Goal: Transaction & Acquisition: Purchase product/service

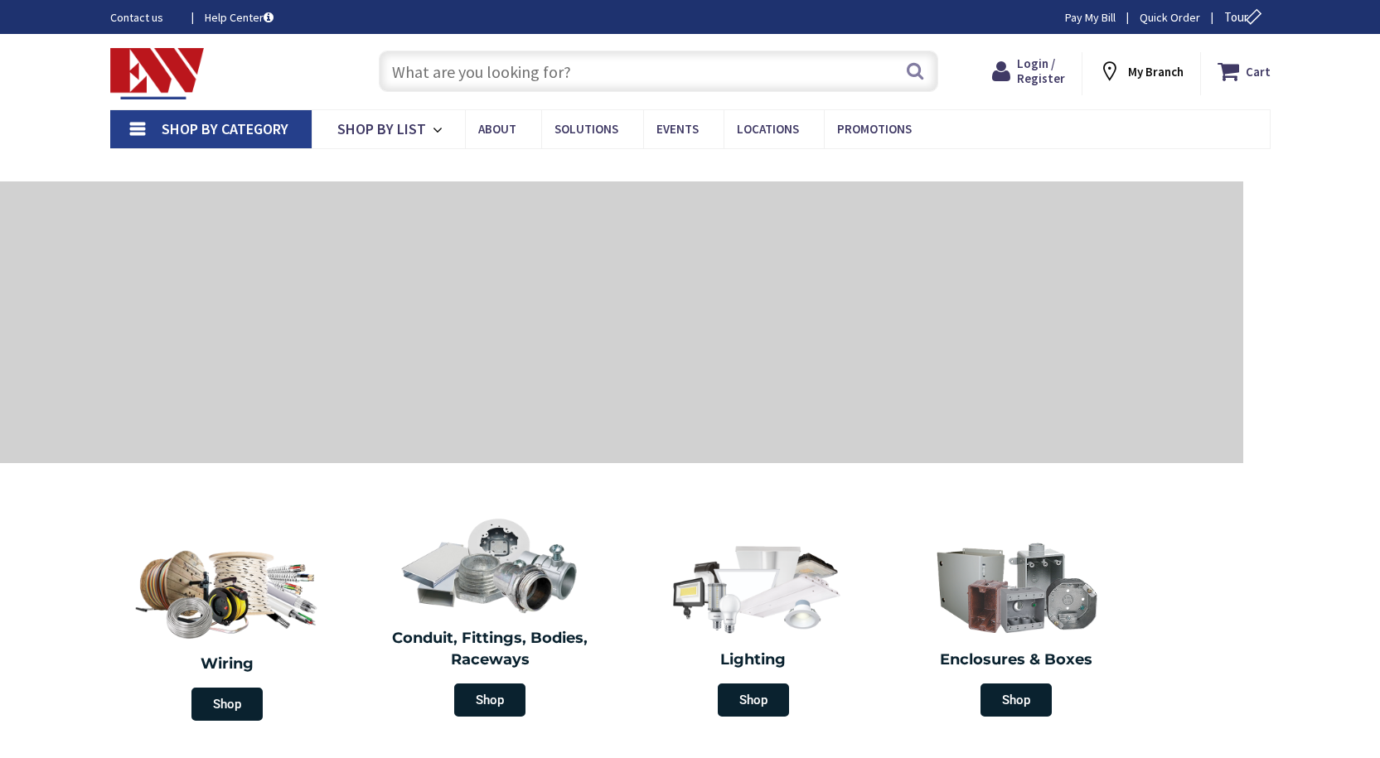
click at [448, 75] on input "text" at bounding box center [658, 71] width 559 height 41
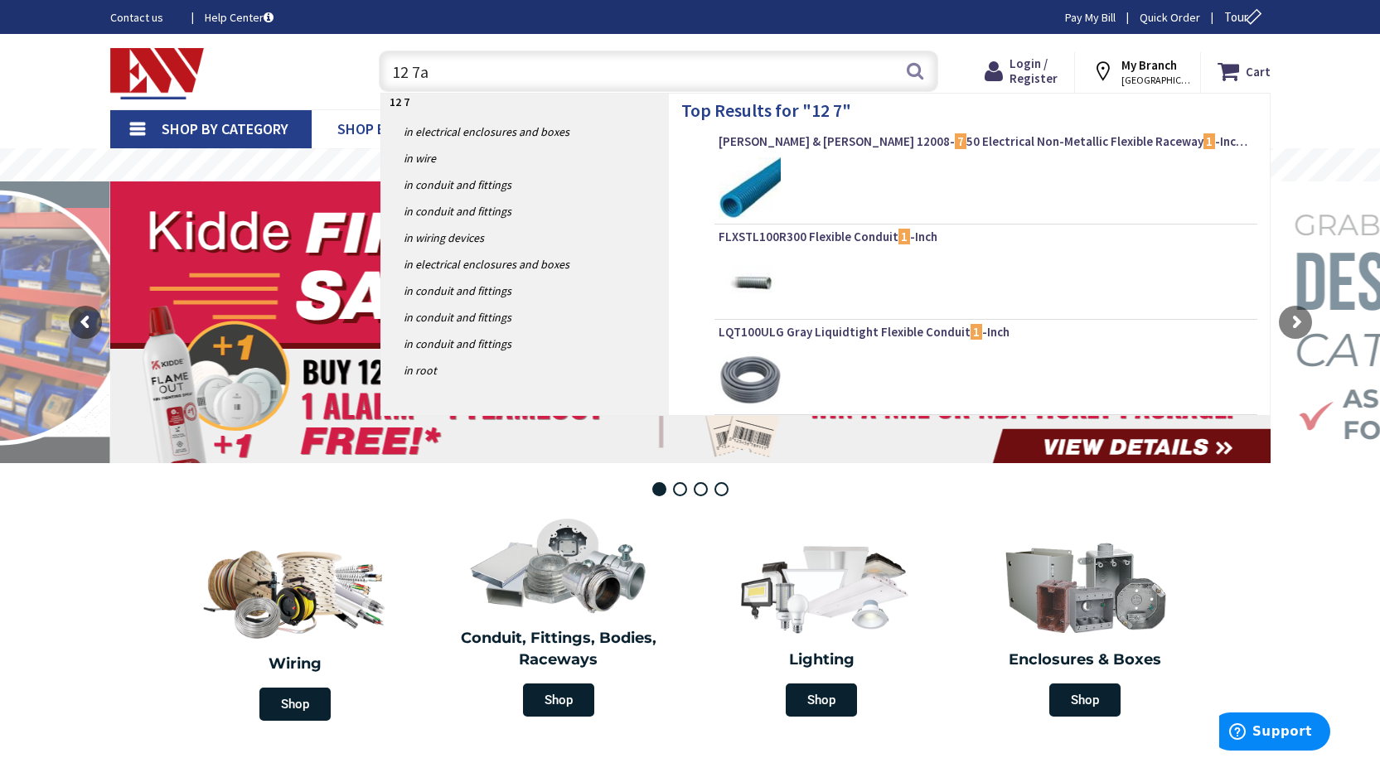
type input "12 7ah"
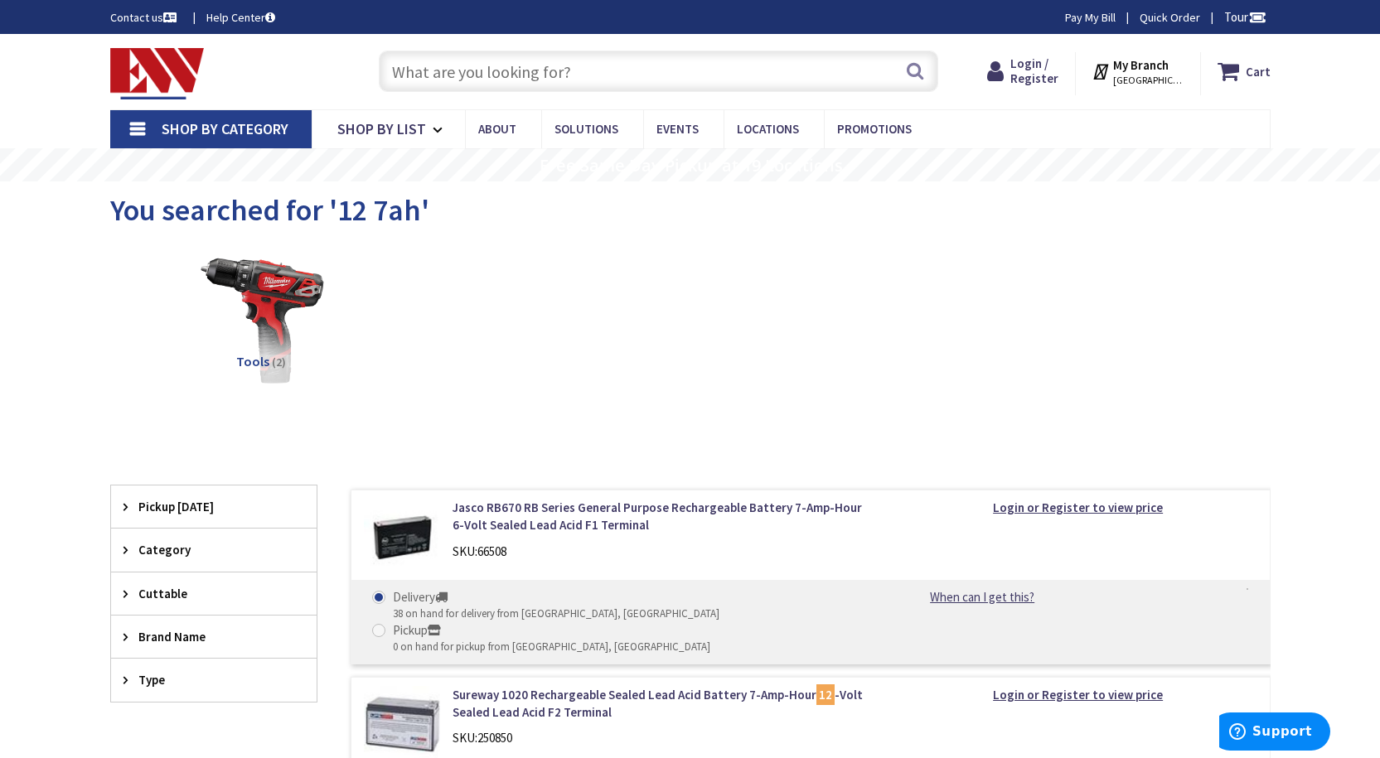
click at [460, 87] on input "text" at bounding box center [658, 71] width 559 height 41
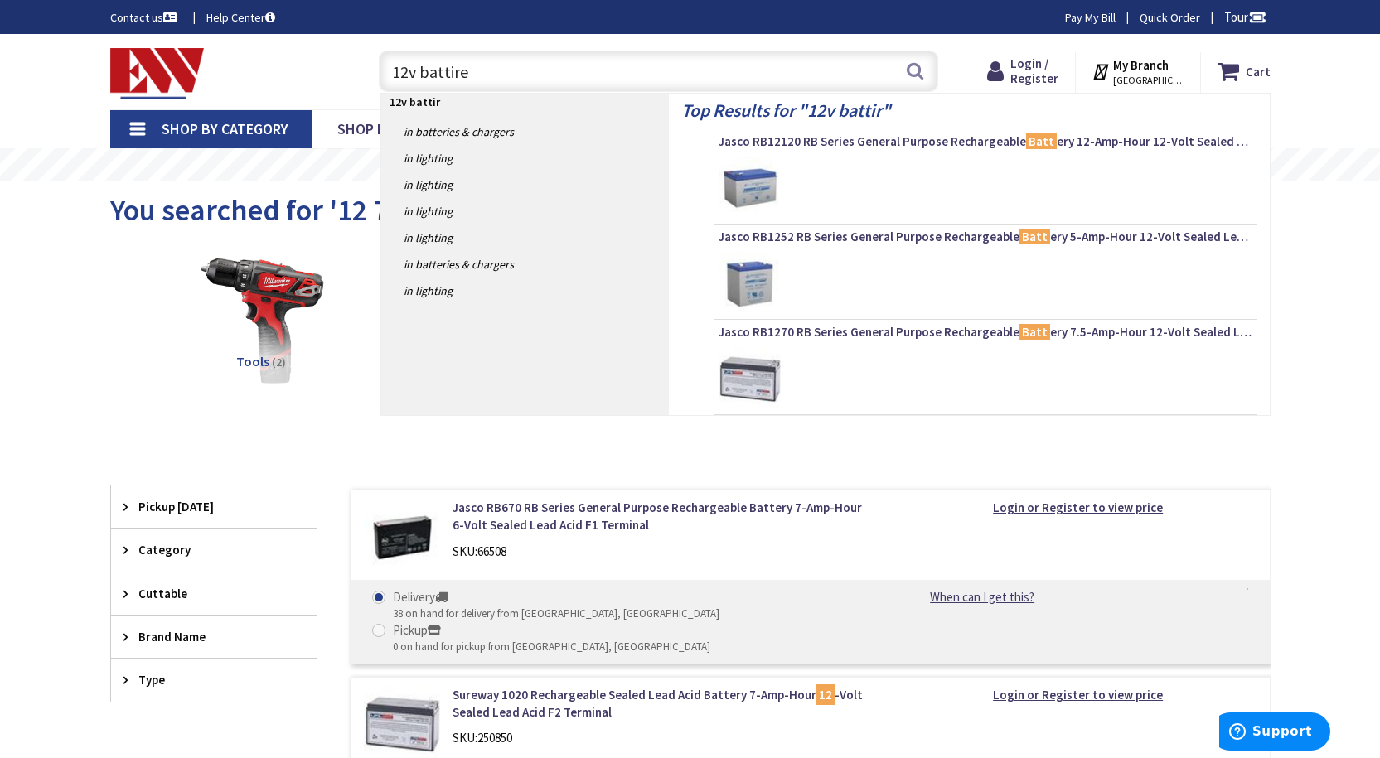
type input "12v battires"
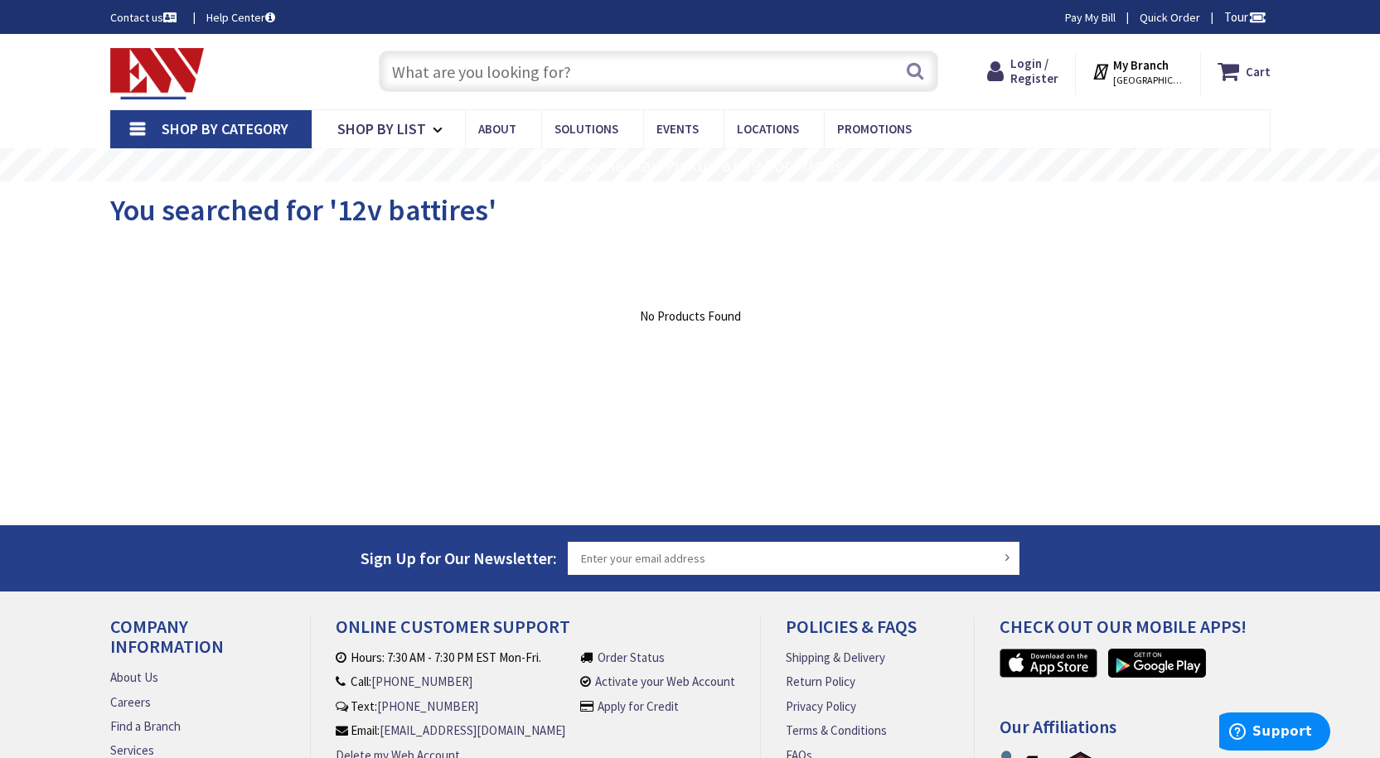
click at [548, 74] on input "text" at bounding box center [658, 71] width 559 height 41
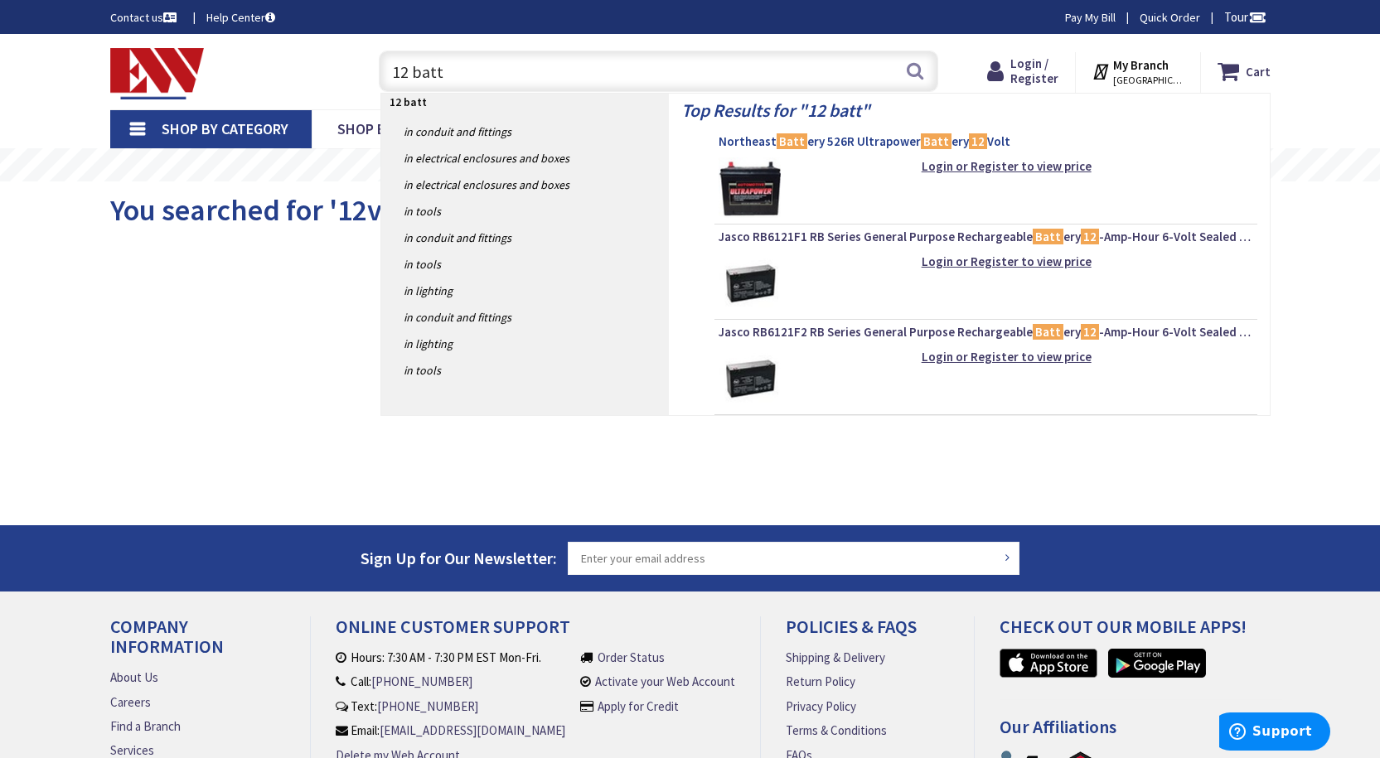
type input "12 batt"
click at [761, 143] on span "Northeast Batt ery 526R Ultrapower Batt ery 12 Volt" at bounding box center [986, 141] width 535 height 17
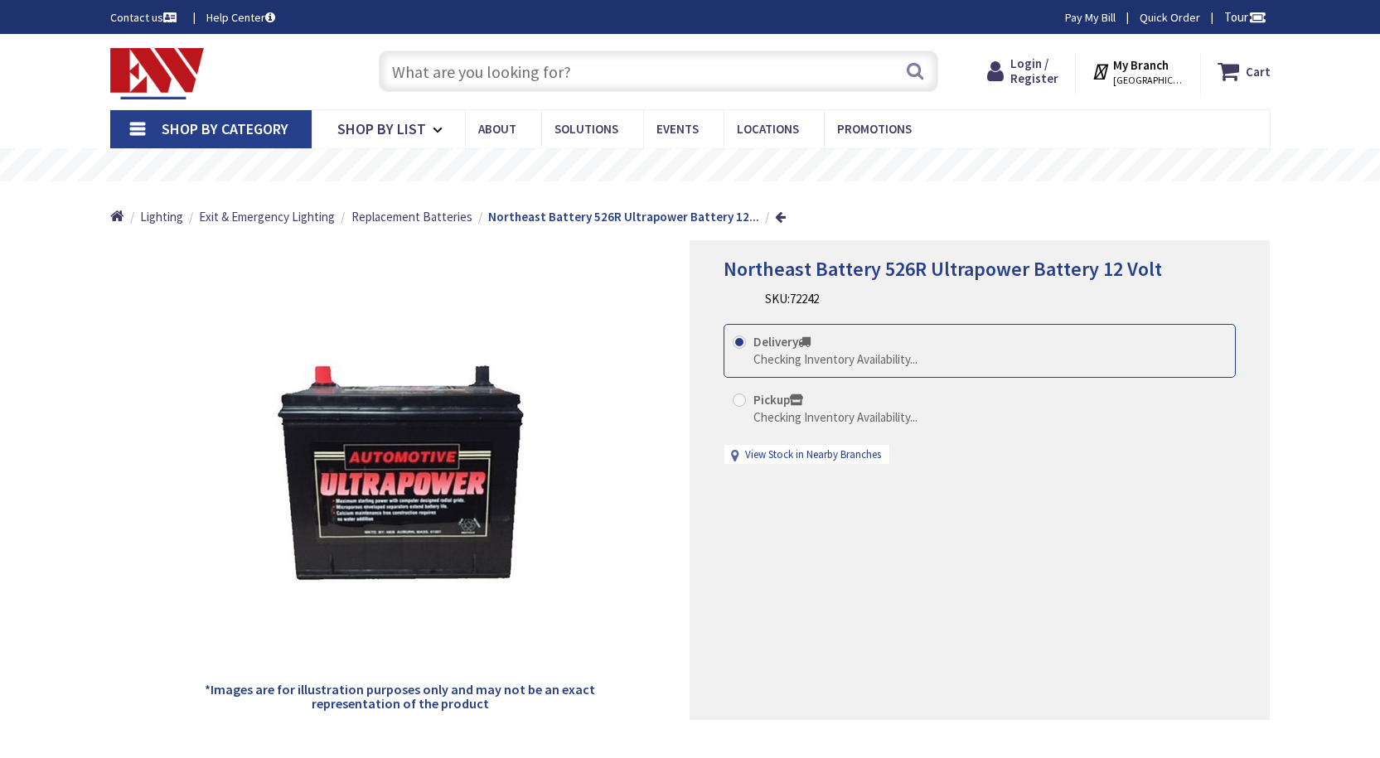
click at [558, 67] on input "text" at bounding box center [658, 71] width 559 height 41
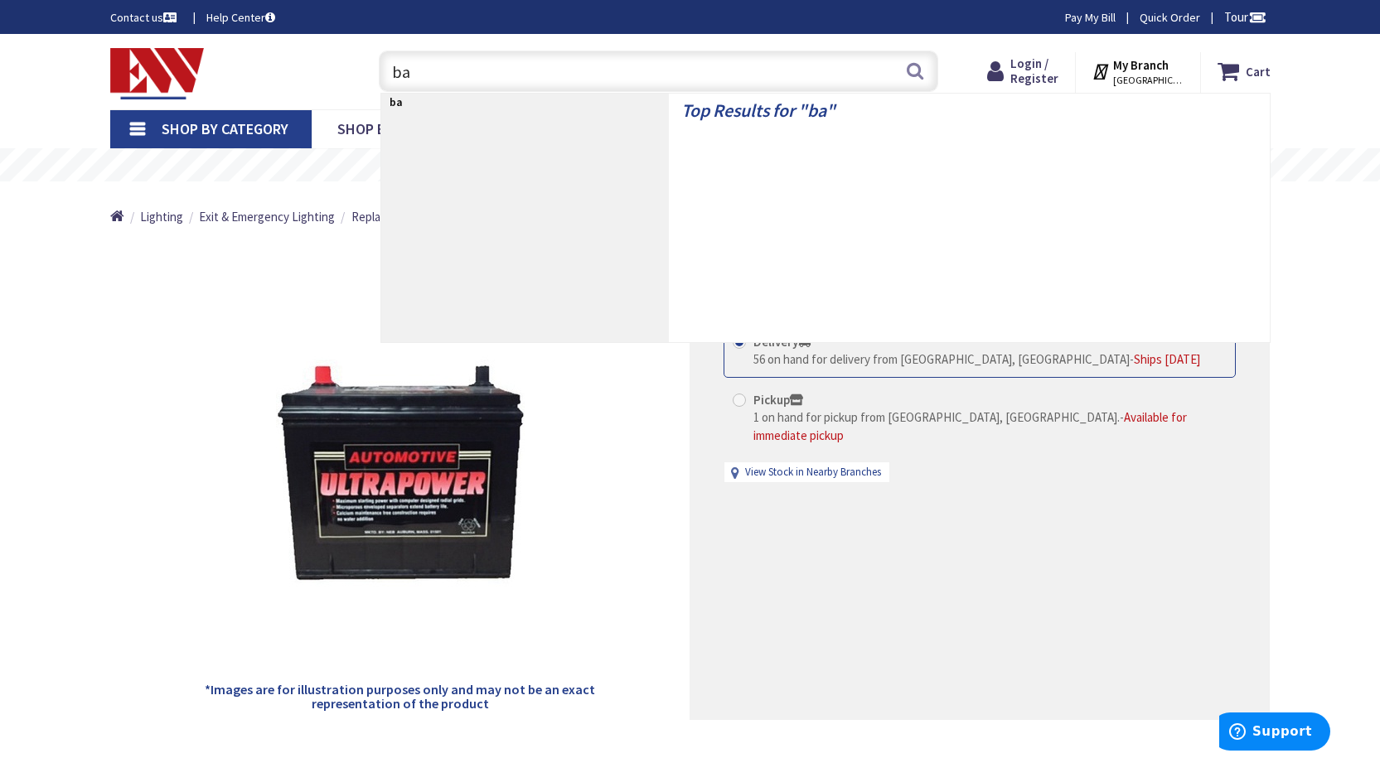
type input "b"
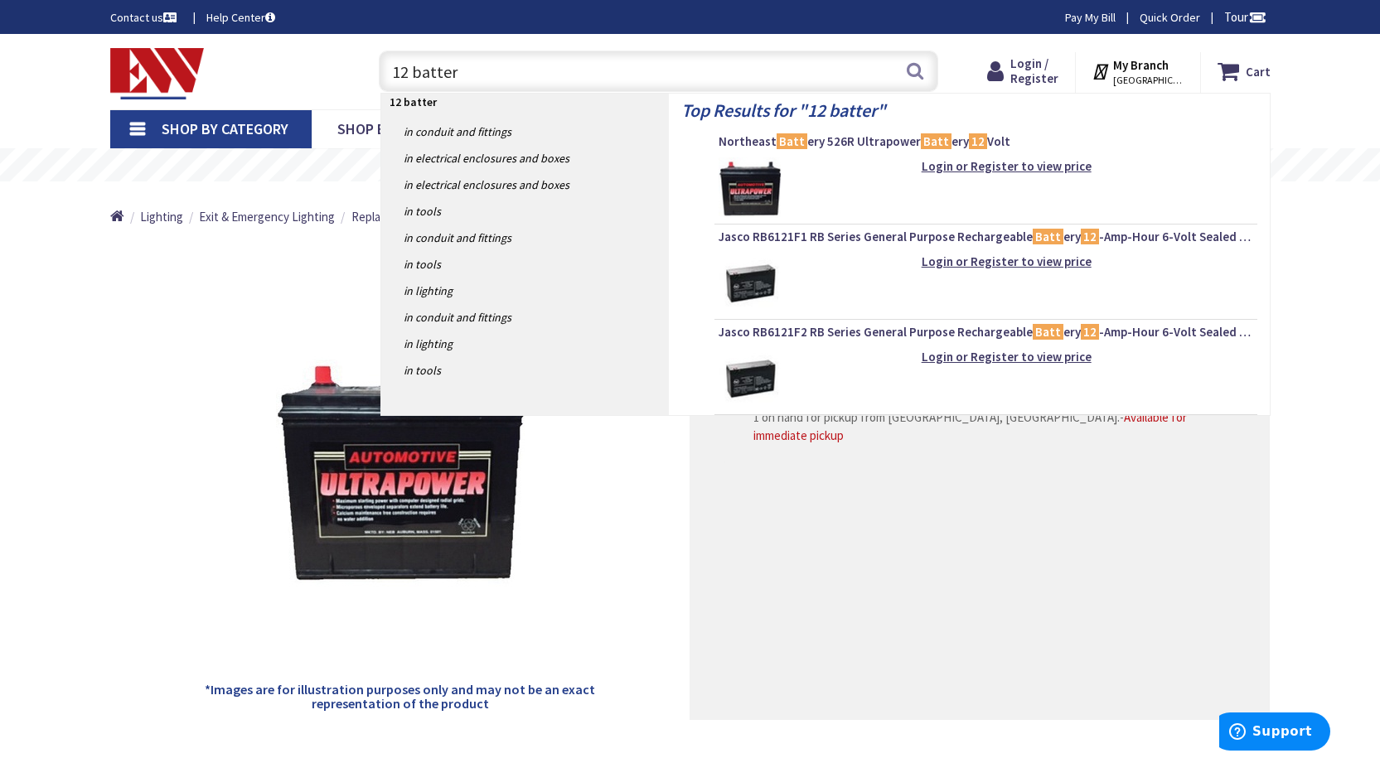
type input "12 battery"
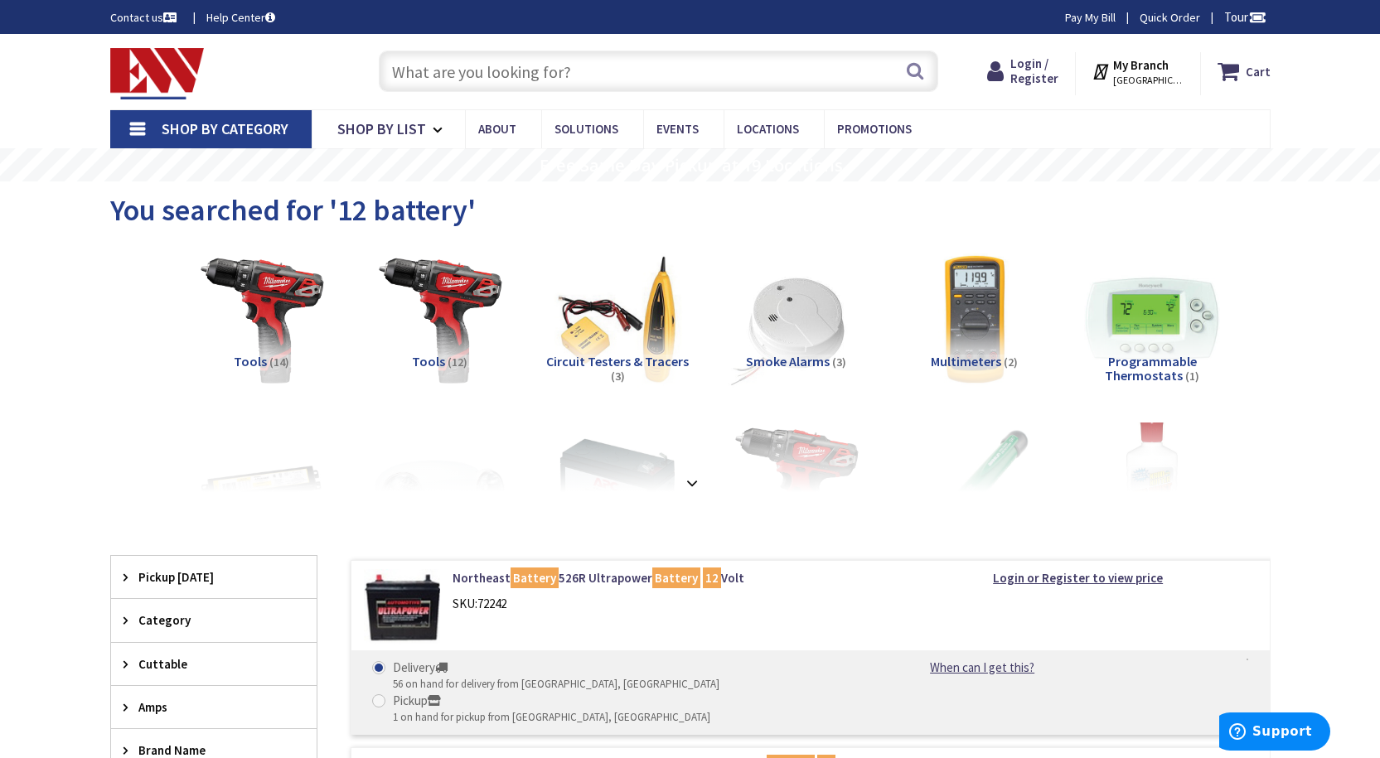
click at [1150, 85] on span "STAMFORD, CT" at bounding box center [1148, 80] width 70 height 13
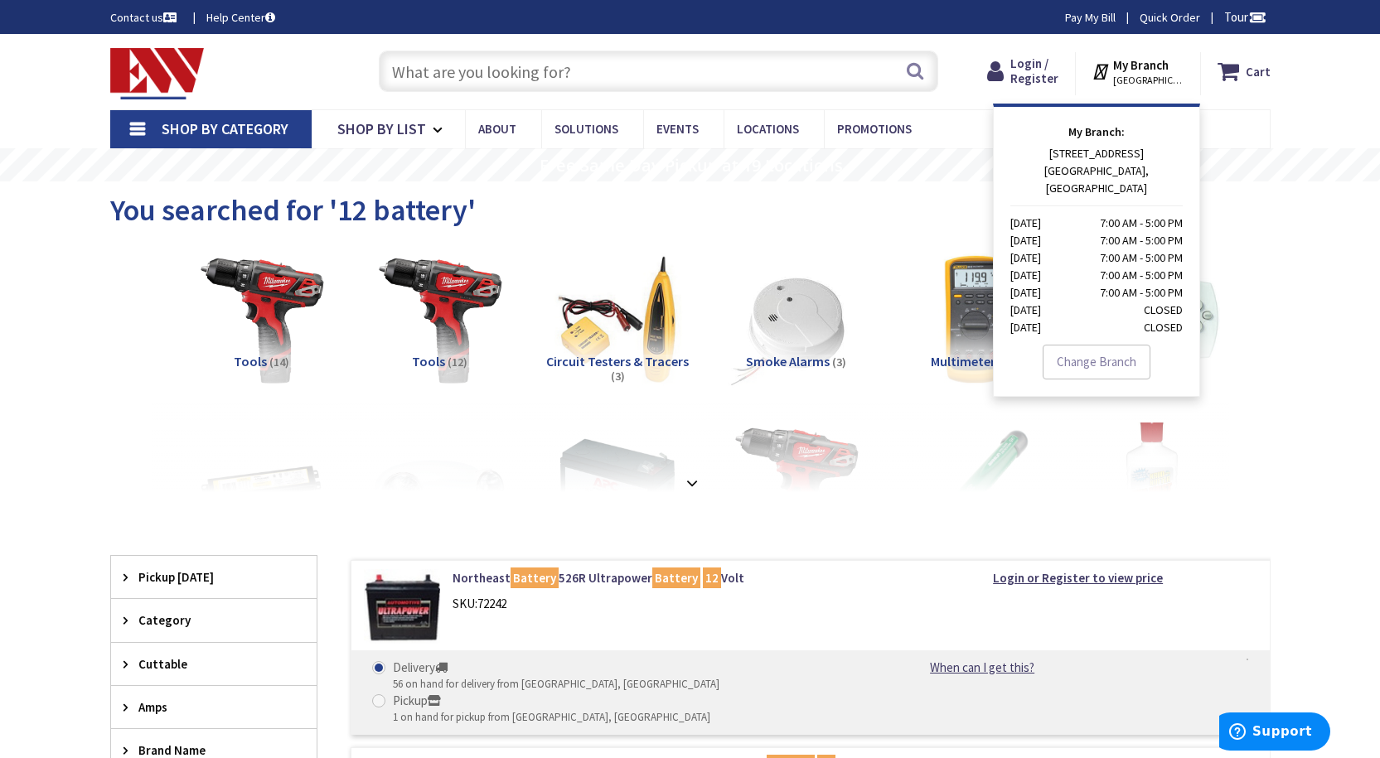
drag, startPoint x: 1114, startPoint y: 132, endPoint x: 1117, endPoint y: 119, distance: 13.7
click at [1117, 119] on div "My Branch: 45 HARBOR VIEW AVENUE STAMFORD, CT Monday 7:00 AM - 5:00 PM Tuesday …" at bounding box center [1096, 250] width 207 height 293
click at [1111, 358] on link "Change Branch" at bounding box center [1097, 362] width 108 height 35
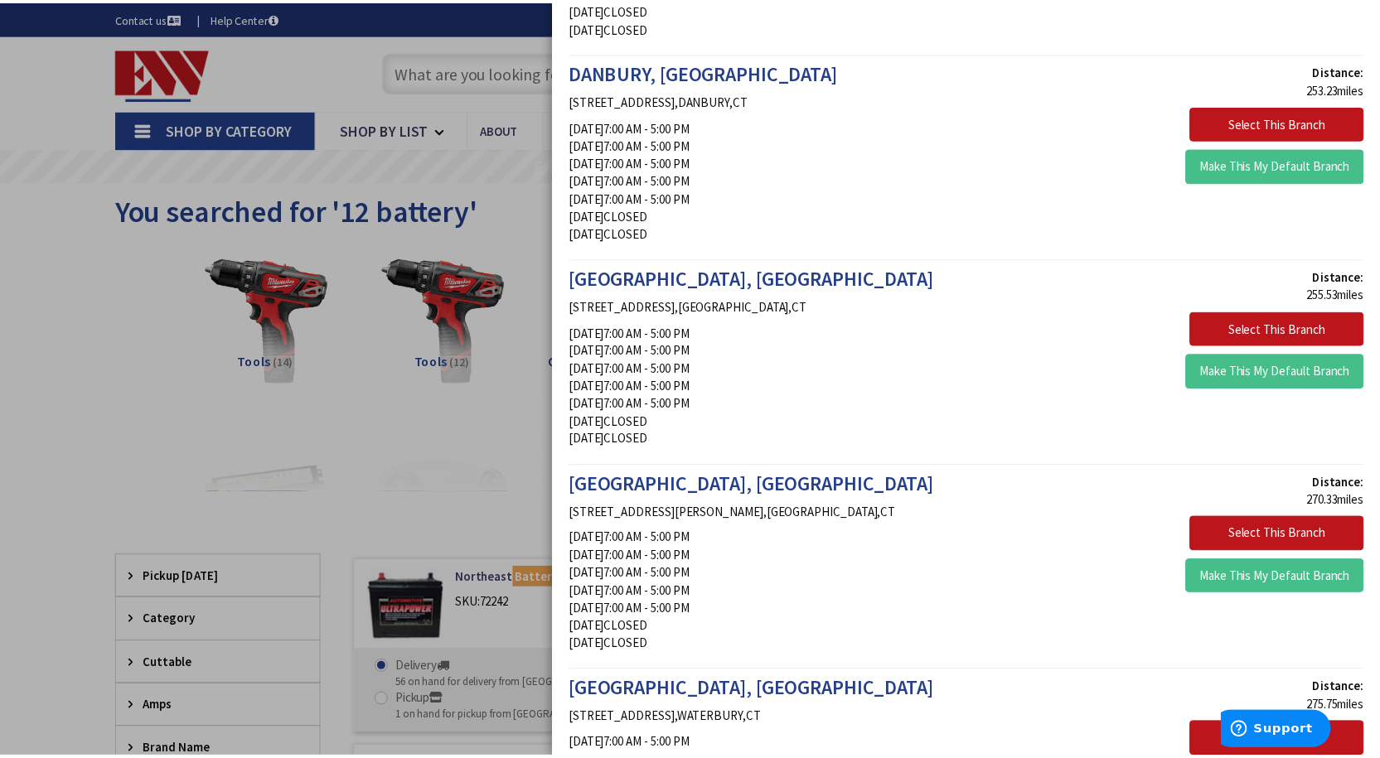
scroll to position [995, 0]
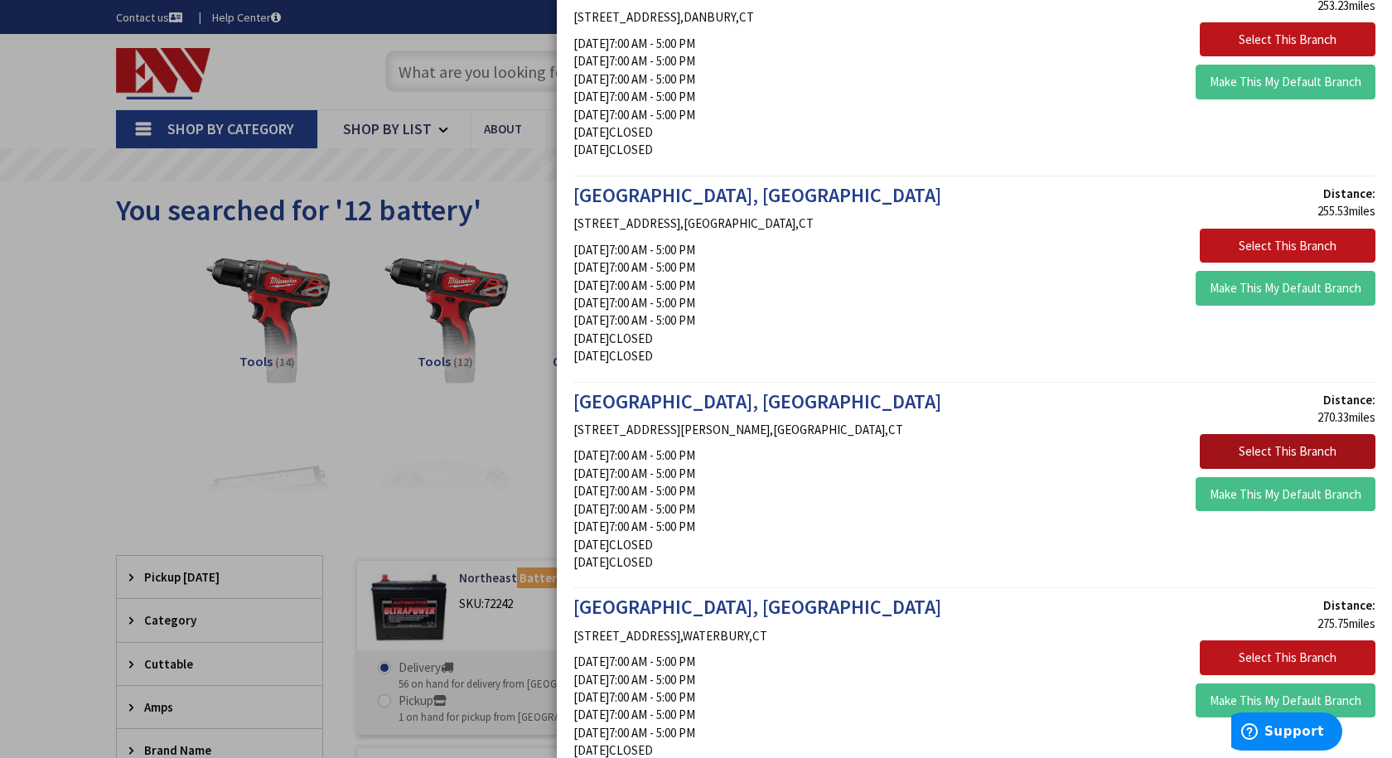
click at [1252, 454] on button "Select This Branch" at bounding box center [1288, 451] width 176 height 35
